Goal: Check status: Check status

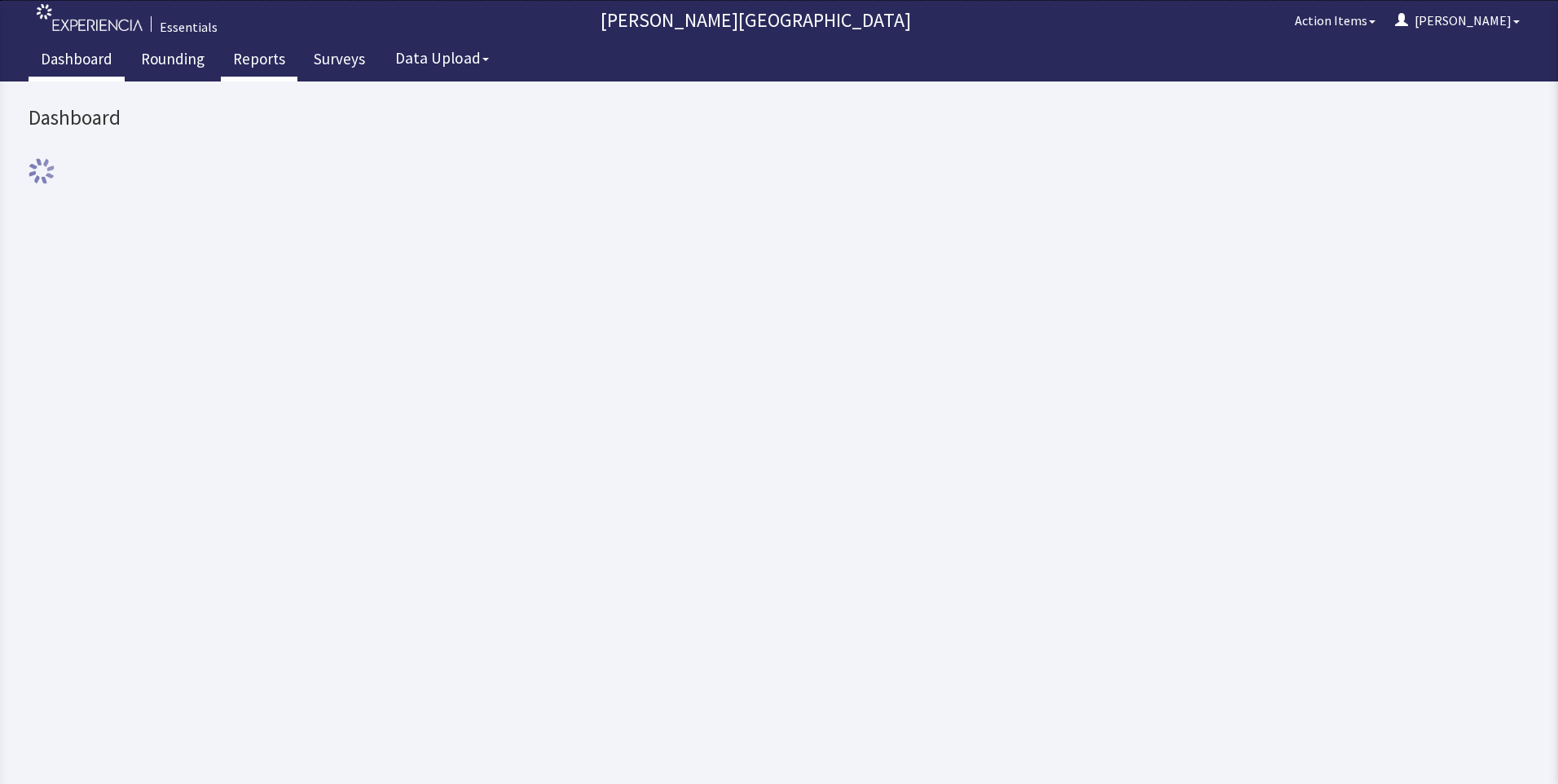
click at [260, 62] on link "Reports" at bounding box center [259, 61] width 76 height 41
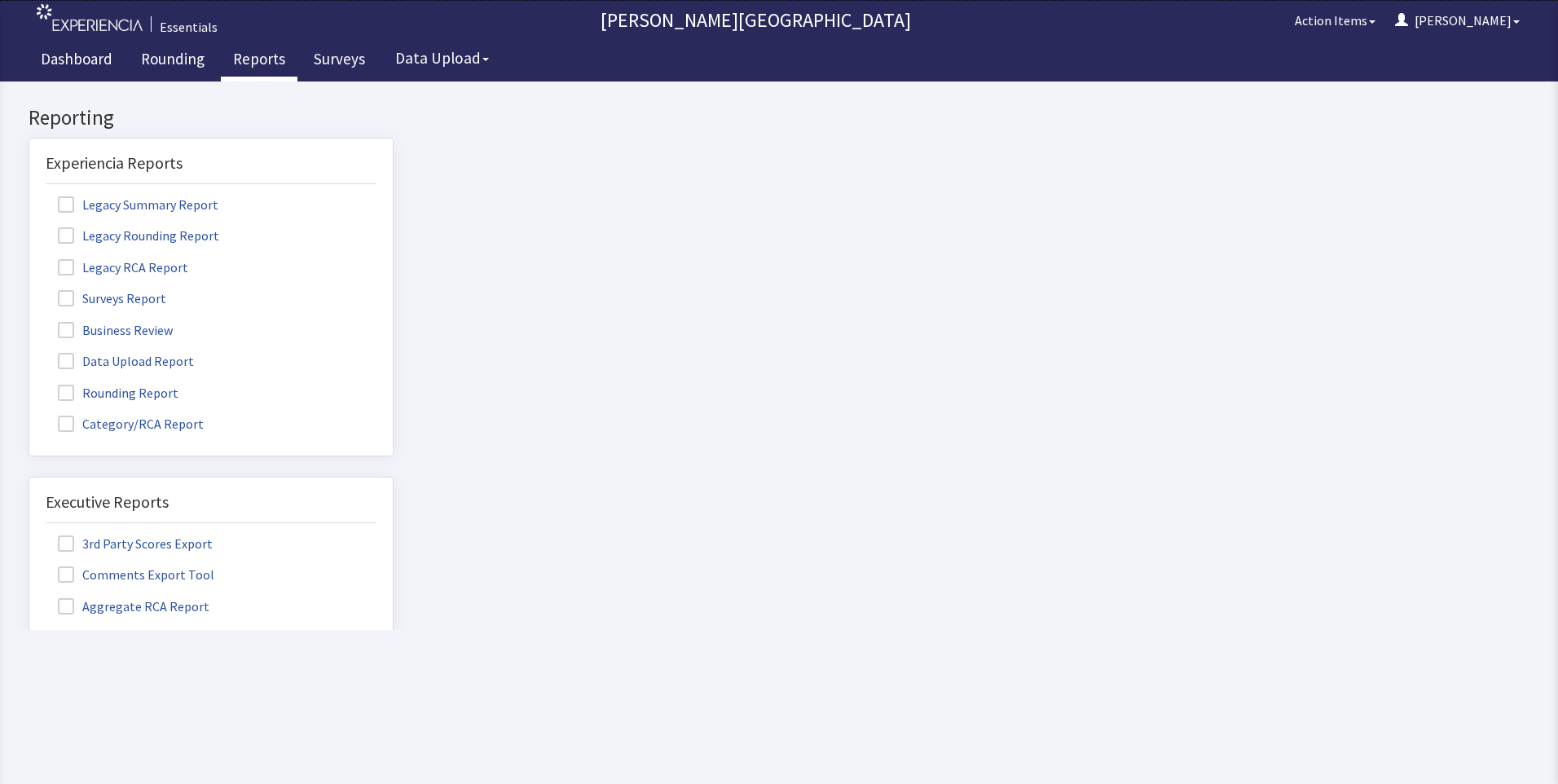
click at [65, 390] on span at bounding box center [65, 392] width 16 height 16
click at [30, 384] on input "Rounding Report" at bounding box center [30, 384] width 0 height 0
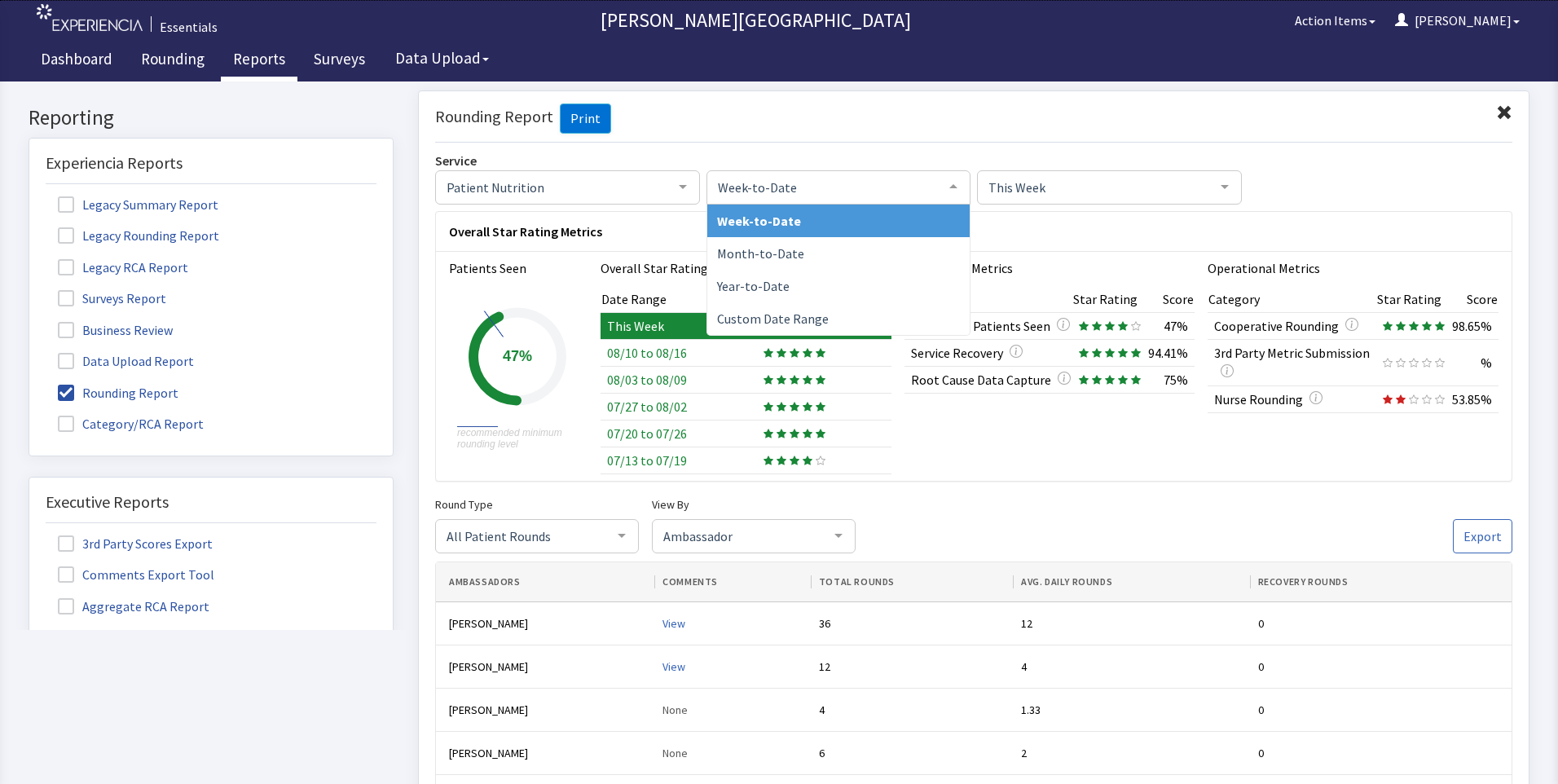
click span "Week-to-Date"
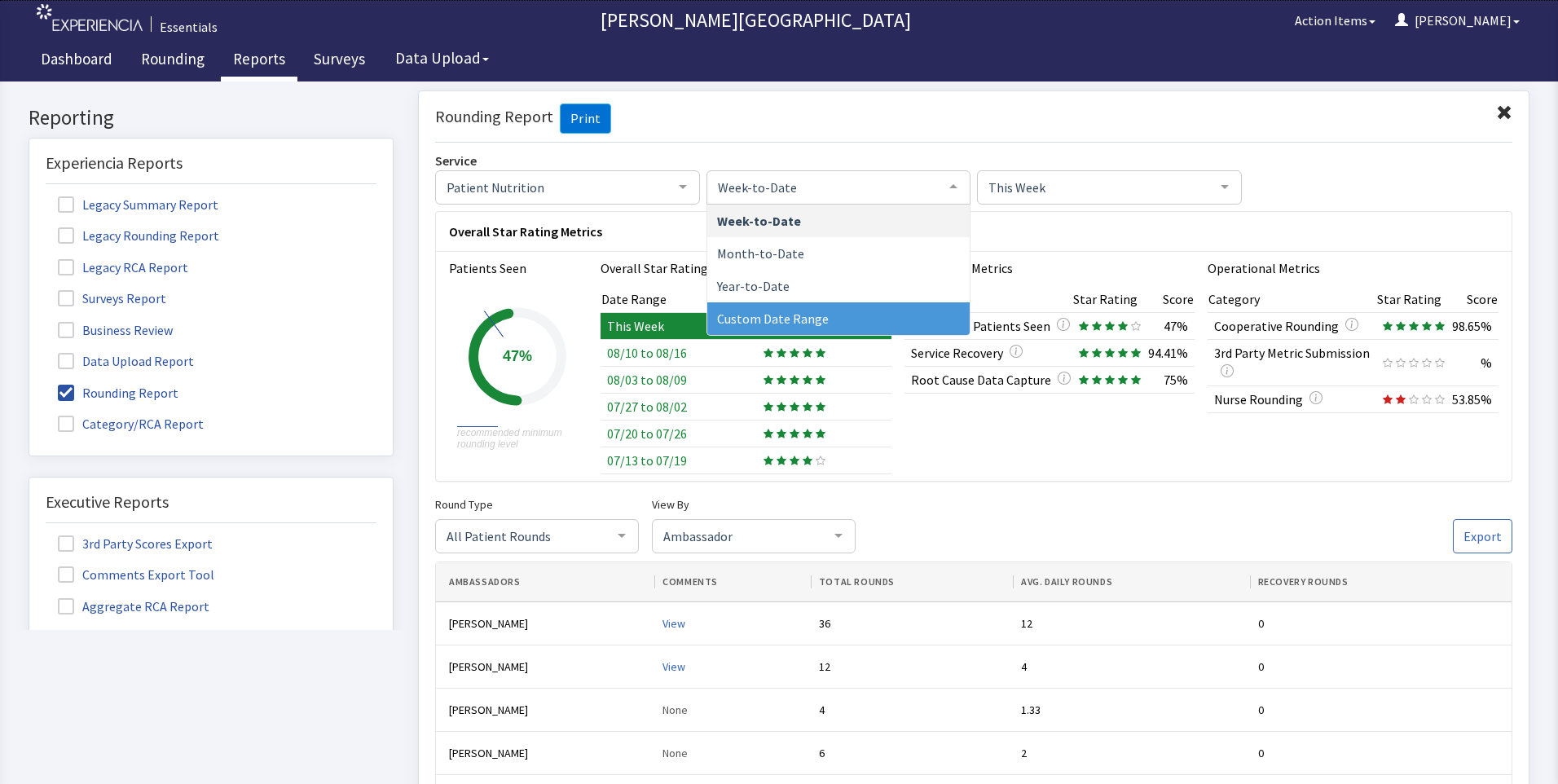
click span "Custom Date Range"
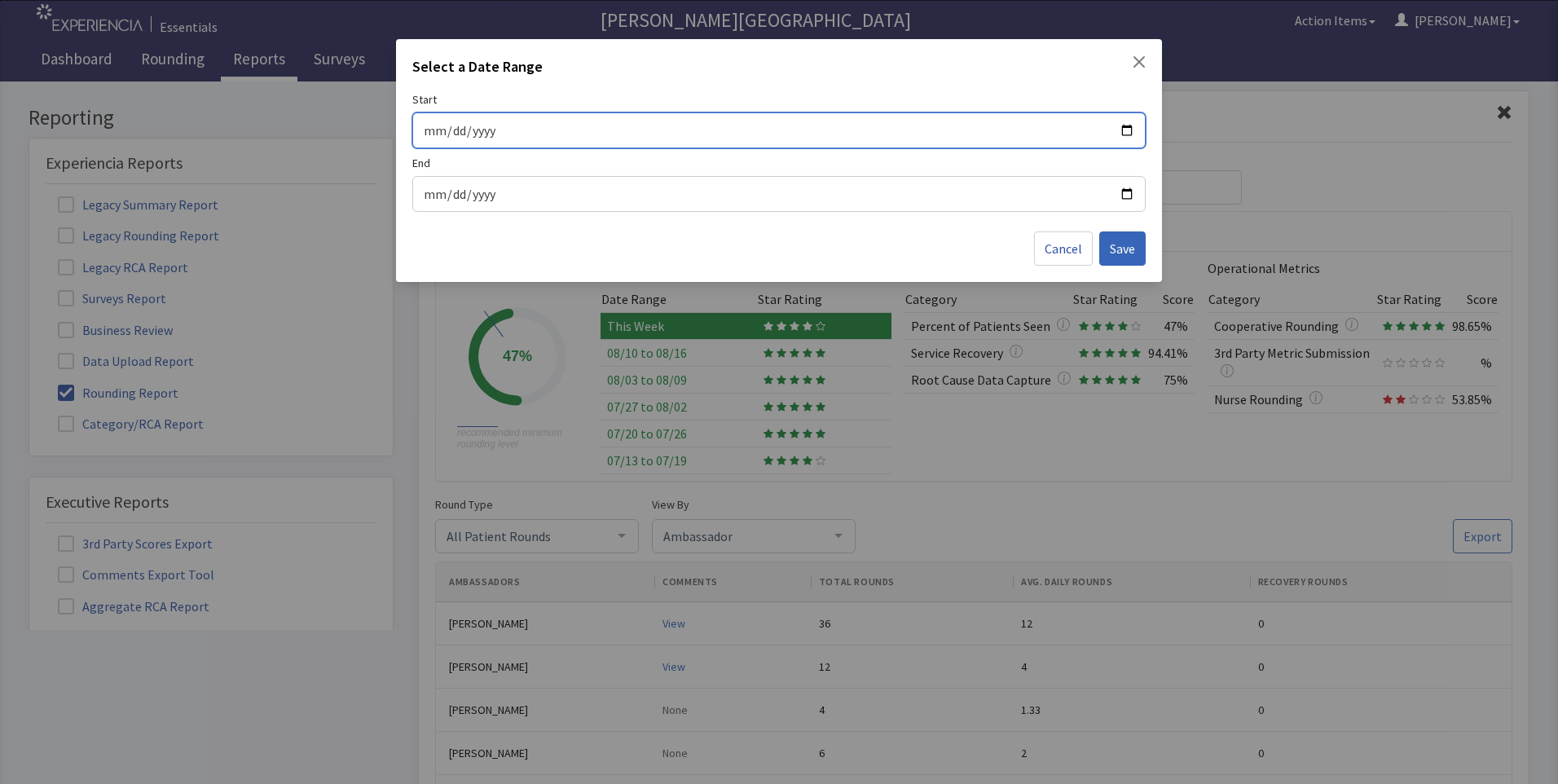
click at [1123, 130] on input "Start" at bounding box center [779, 130] width 712 height 21
type input "[DATE]"
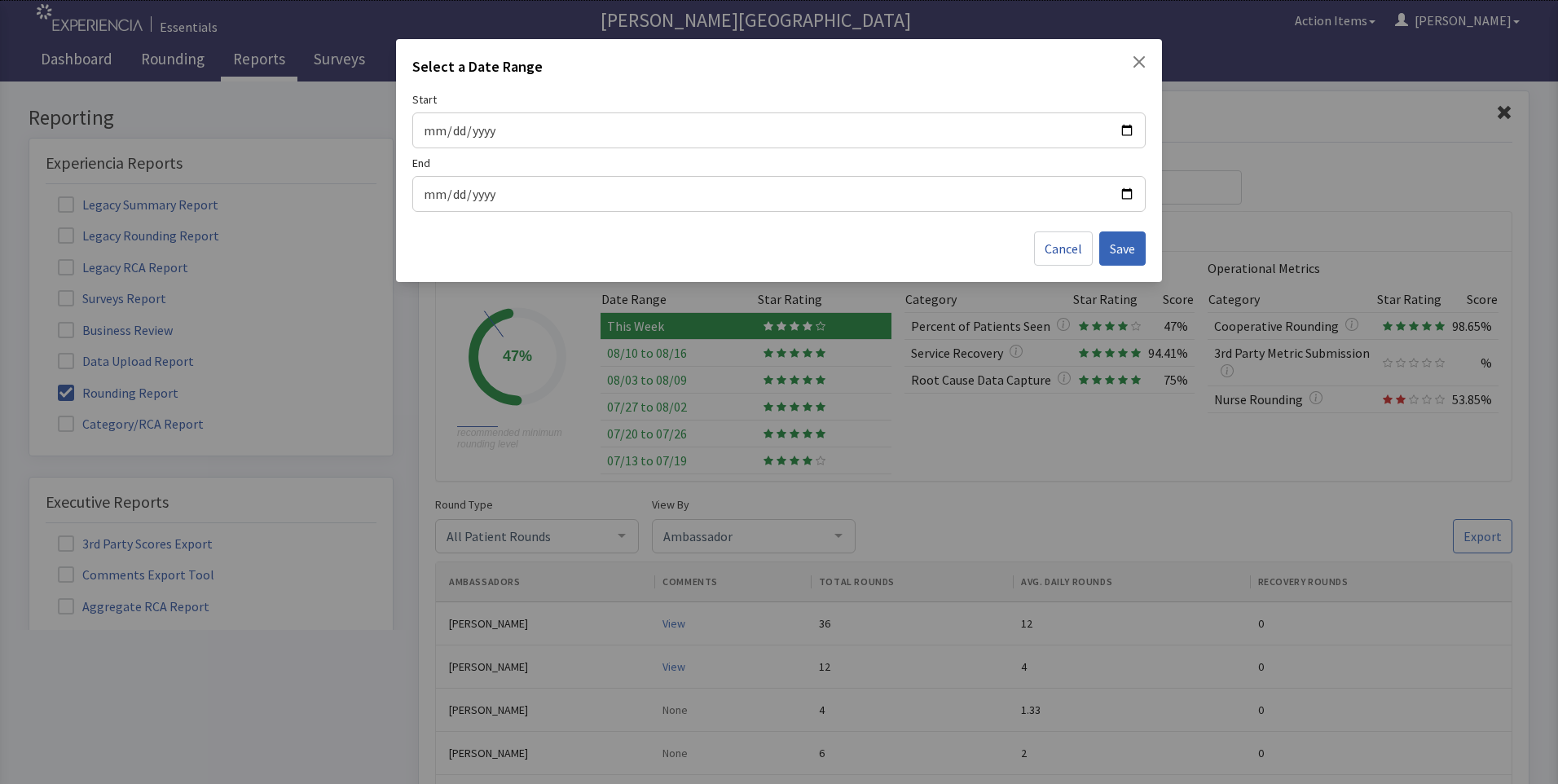
click at [1136, 192] on div at bounding box center [778, 194] width 733 height 36
click at [1124, 192] on input "End" at bounding box center [779, 193] width 712 height 21
click at [558, 191] on input "End" at bounding box center [779, 193] width 712 height 21
click at [1134, 194] on input "End" at bounding box center [779, 193] width 712 height 21
type input "[DATE]"
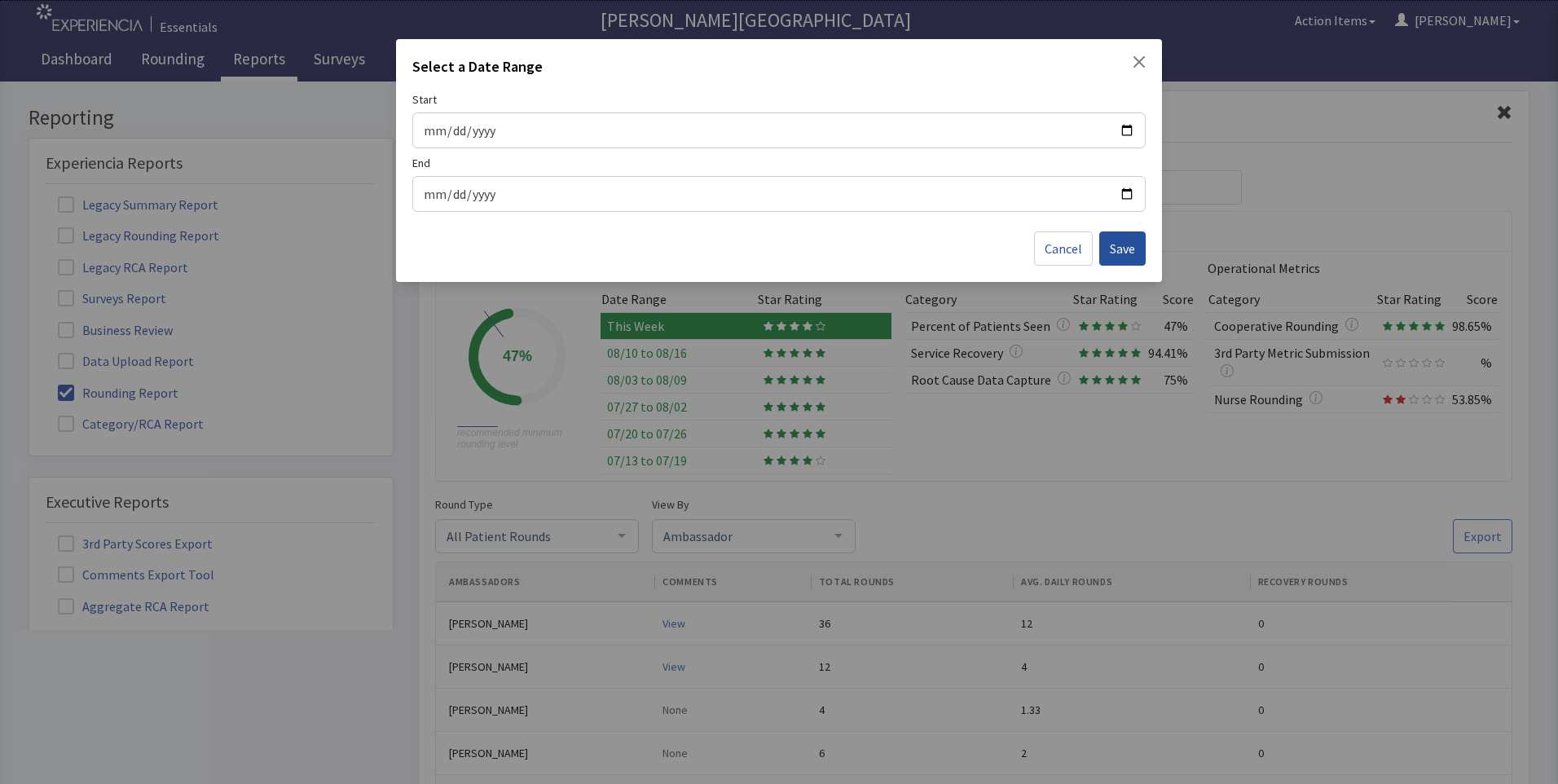
click at [1105, 239] on button "Save" at bounding box center [1122, 248] width 47 height 34
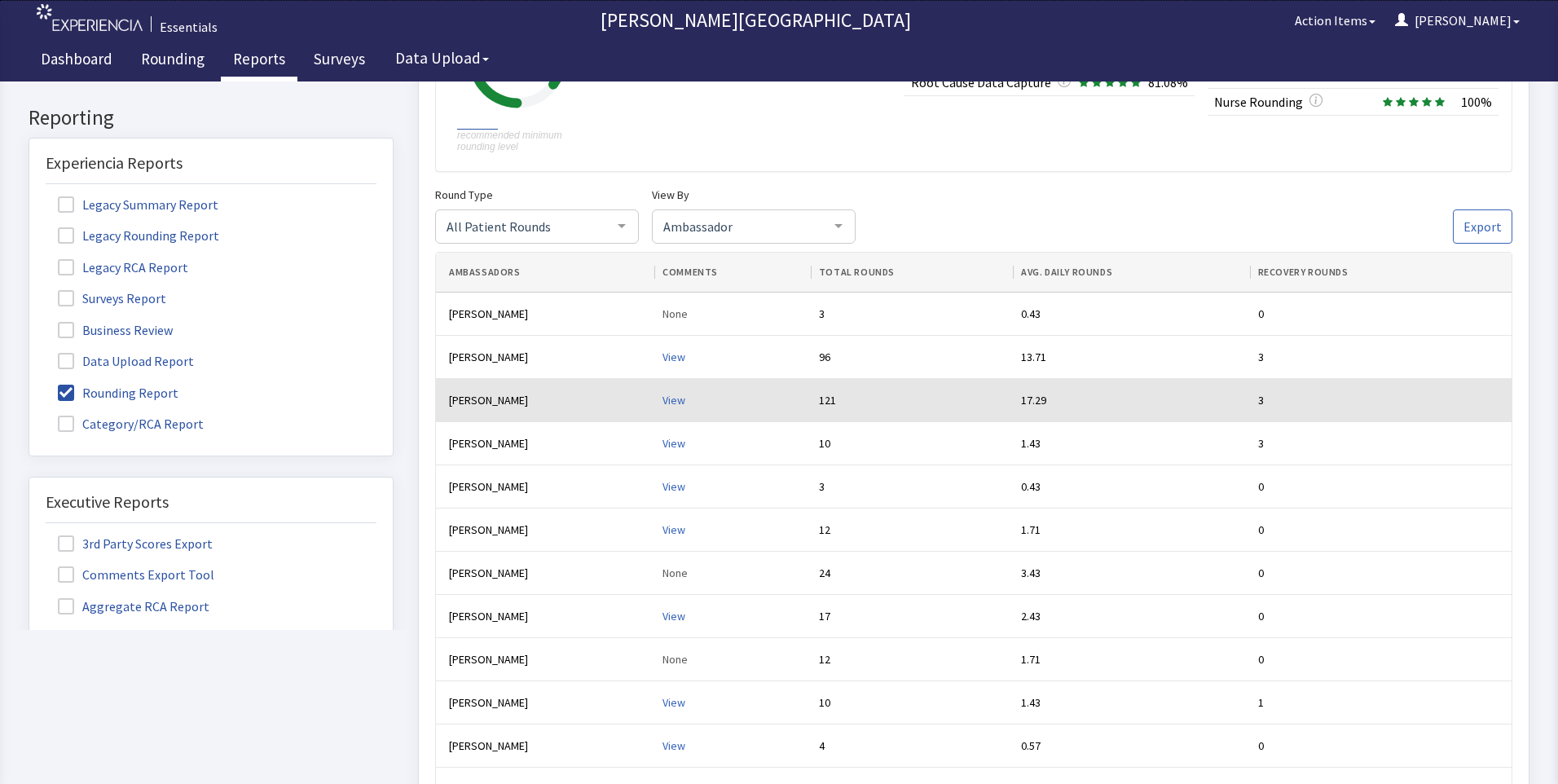
scroll to position [325, 0]
